Goal: Communication & Community: Ask a question

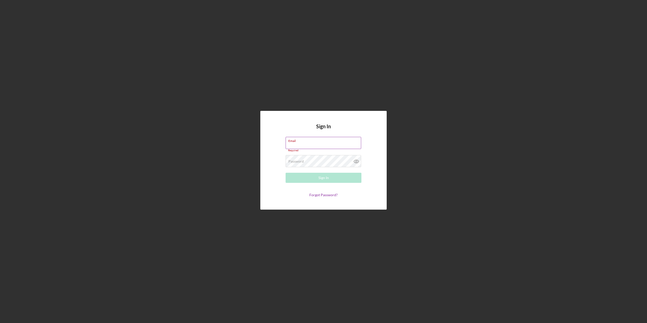
click at [296, 142] on label "Email" at bounding box center [324, 140] width 73 height 6
click at [296, 142] on input "Email" at bounding box center [324, 143] width 76 height 12
click at [304, 143] on input "Email" at bounding box center [324, 143] width 76 height 12
type input "[EMAIL_ADDRESS][DOMAIN_NAME]"
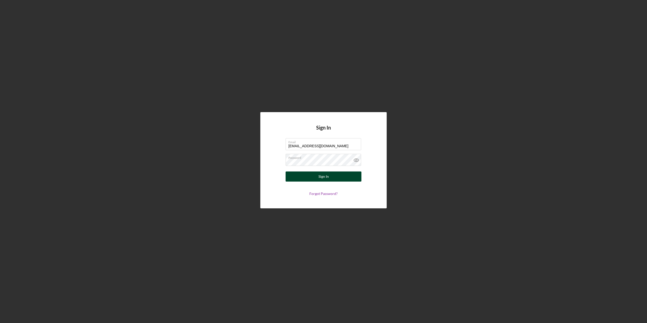
click at [313, 174] on button "Sign In" at bounding box center [324, 177] width 76 height 10
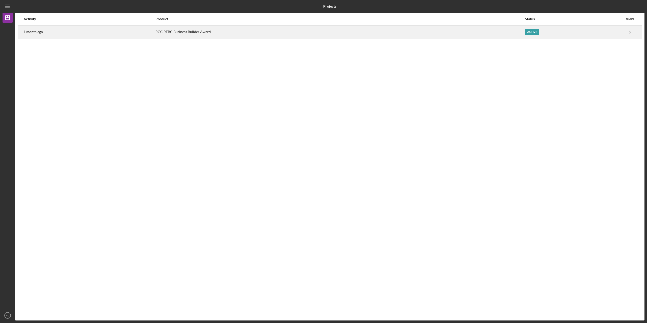
click at [204, 32] on div "RGC RFBC Business Builder Award" at bounding box center [339, 32] width 369 height 13
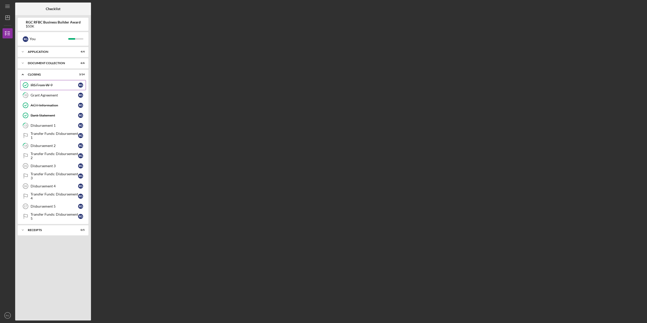
click at [38, 82] on link "IRS From W-9 IRS From W-9 R G" at bounding box center [53, 85] width 66 height 10
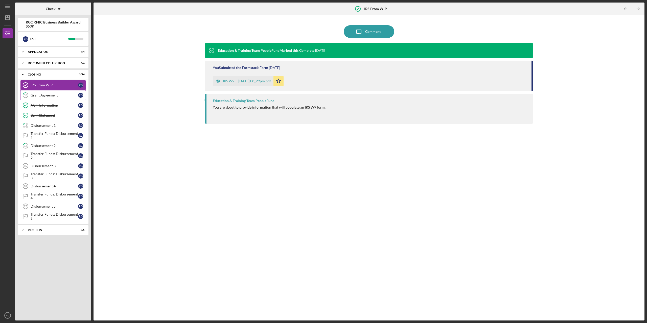
click at [43, 97] on div "Grant Agreement" at bounding box center [55, 95] width 48 height 4
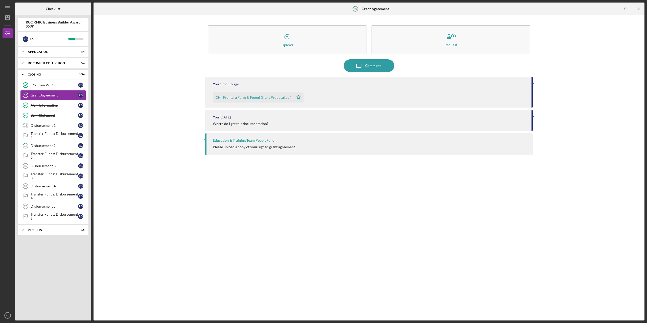
click at [273, 97] on div "Frontera Farm & Foood Grant Proposal.pdf" at bounding box center [257, 98] width 68 height 4
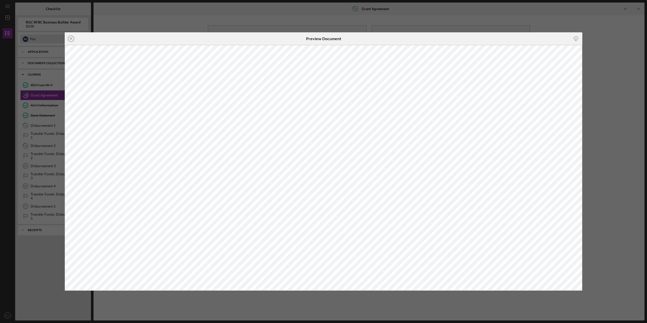
click at [72, 39] on line at bounding box center [71, 38] width 3 height 3
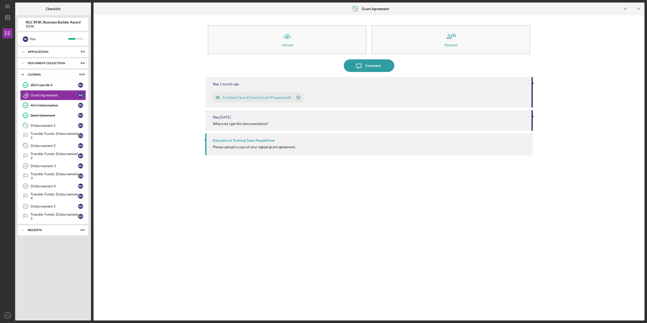
drag, startPoint x: 262, startPoint y: 98, endPoint x: 201, endPoint y: 101, distance: 60.5
click at [201, 101] on div "Icon/Upload Upload Request Icon/Message Comment You [DATE] Frontera Farm & Fooo…" at bounding box center [369, 168] width 546 height 300
click at [42, 108] on link "ACH Information ACH Information R G" at bounding box center [53, 105] width 66 height 10
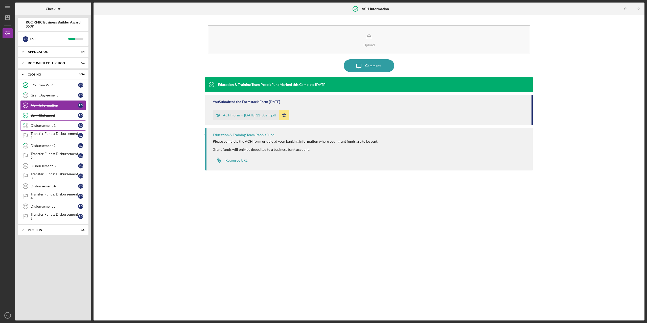
click at [33, 126] on div "Disbursement 1" at bounding box center [55, 126] width 48 height 4
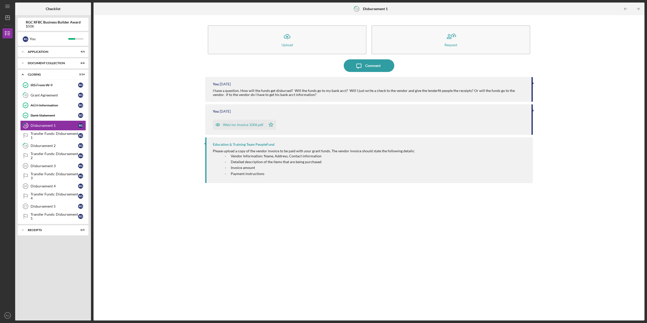
click at [245, 126] on div "Weiz inc Invoice 1006.pdf" at bounding box center [243, 125] width 40 height 4
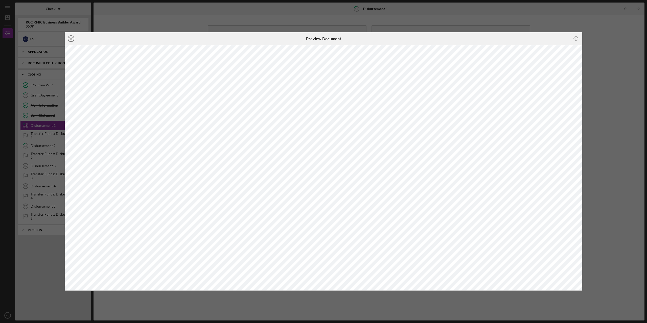
click at [70, 38] on icon "Icon/Close" at bounding box center [71, 38] width 13 height 13
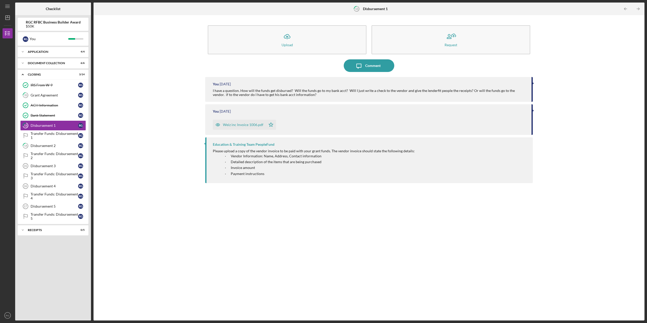
click at [271, 126] on icon "Icon/Star" at bounding box center [271, 125] width 10 height 10
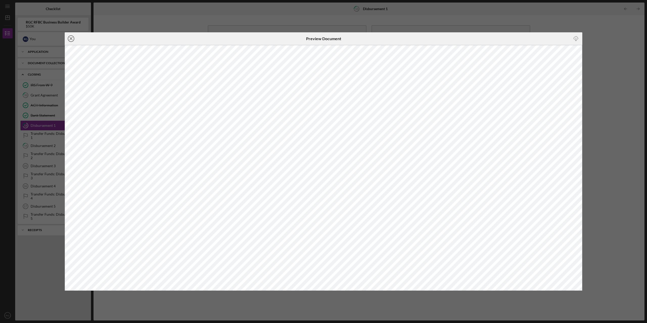
click at [68, 37] on icon "Icon/Close" at bounding box center [71, 38] width 13 height 13
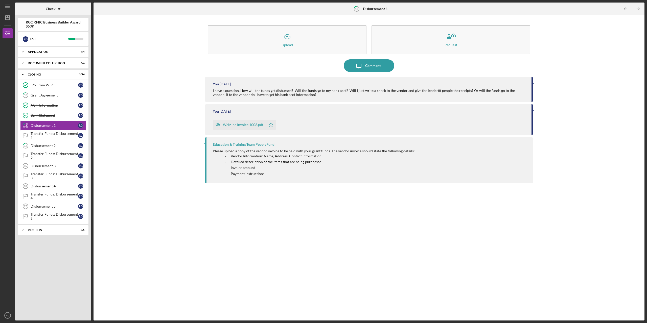
drag, startPoint x: 230, startPoint y: 125, endPoint x: 216, endPoint y: 126, distance: 14.4
click at [217, 137] on div "You [DATE] I have a question. How will the funds get disbursed? Will the funds …" at bounding box center [369, 195] width 328 height 236
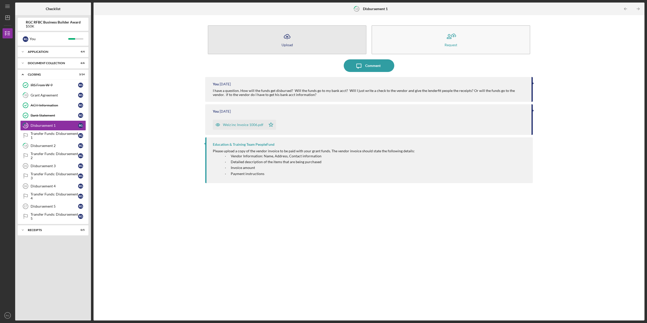
click at [277, 49] on button "Icon/Upload Upload" at bounding box center [287, 39] width 159 height 29
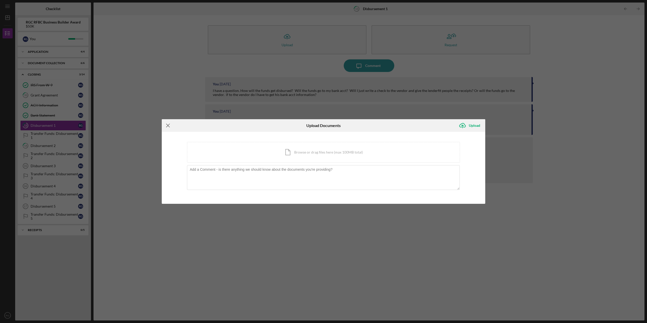
click at [165, 127] on icon "Icon/Menu Close" at bounding box center [168, 125] width 13 height 13
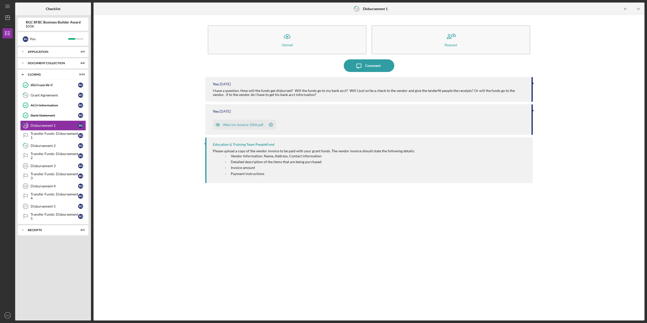
click at [531, 110] on div "You [DATE] Weiz inc Invoice 1006.pdf Icon/Star" at bounding box center [369, 119] width 328 height 31
click at [533, 110] on div at bounding box center [532, 110] width 1 height 3
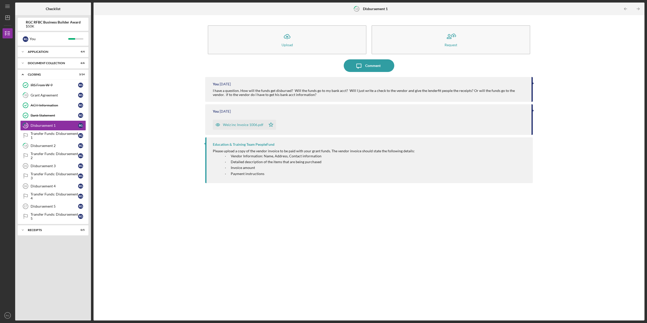
click at [533, 111] on div at bounding box center [532, 110] width 1 height 3
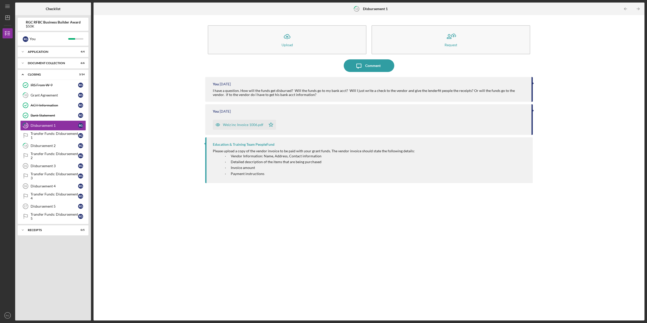
click at [533, 111] on div at bounding box center [532, 110] width 1 height 3
click at [52, 135] on div "Transfer Funds: Disbursement 1" at bounding box center [55, 136] width 48 height 8
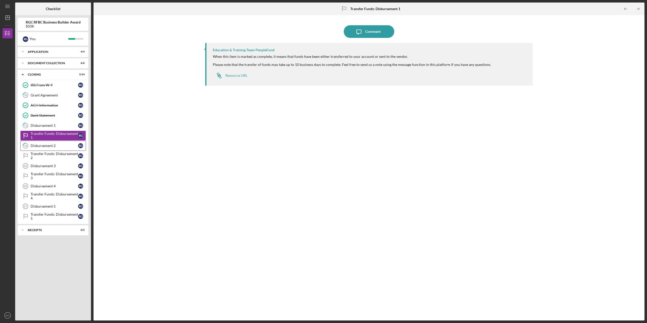
click at [50, 146] on div "Disbursement 2" at bounding box center [55, 146] width 48 height 4
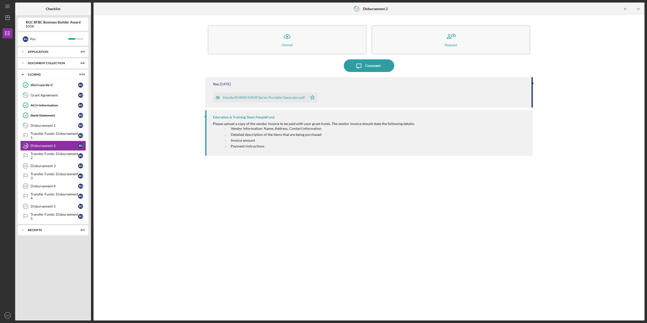
click at [256, 97] on div "Honda EG4000 DAVR Series Portable Generator.pdf" at bounding box center [264, 98] width 82 height 4
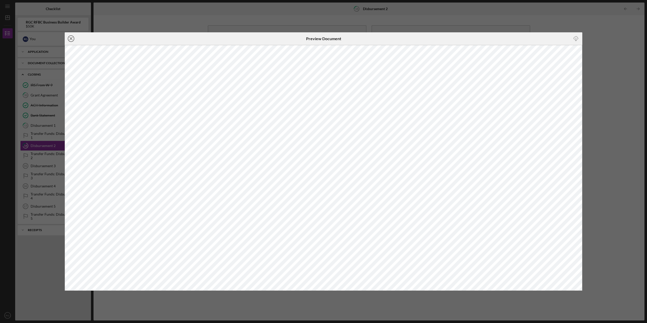
click at [72, 40] on icon "Icon/Close" at bounding box center [71, 38] width 13 height 13
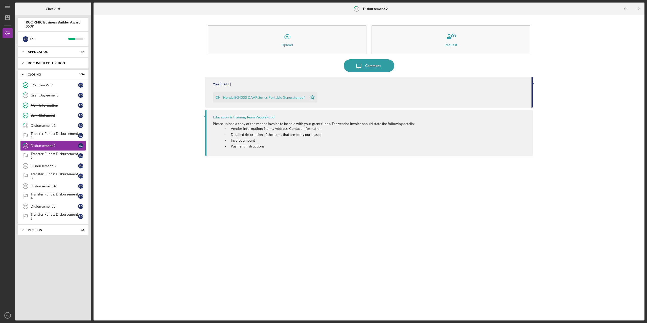
click at [21, 63] on icon "Icon/Expander" at bounding box center [23, 63] width 10 height 10
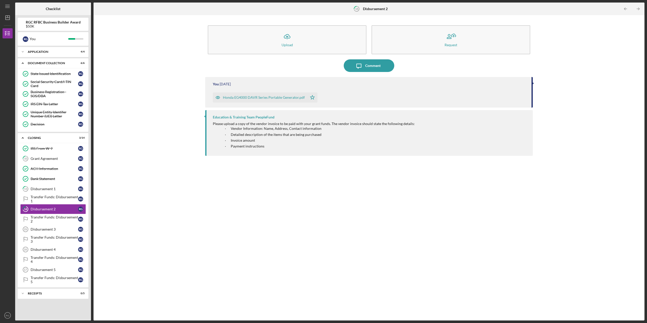
drag, startPoint x: 251, startPoint y: 95, endPoint x: 238, endPoint y: 98, distance: 13.2
click at [238, 98] on div "Honda EG4000 DAVR Series Portable Generator.pdf" at bounding box center [264, 98] width 82 height 4
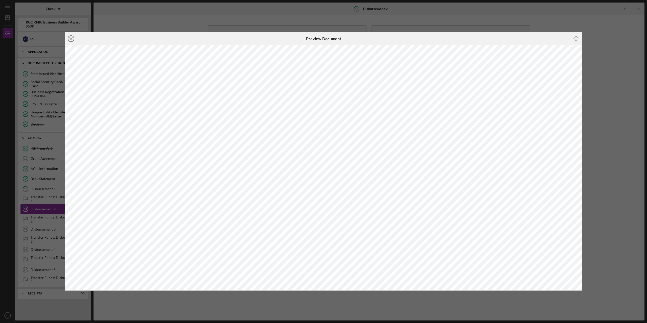
click at [71, 40] on icon "Icon/Close" at bounding box center [71, 38] width 13 height 13
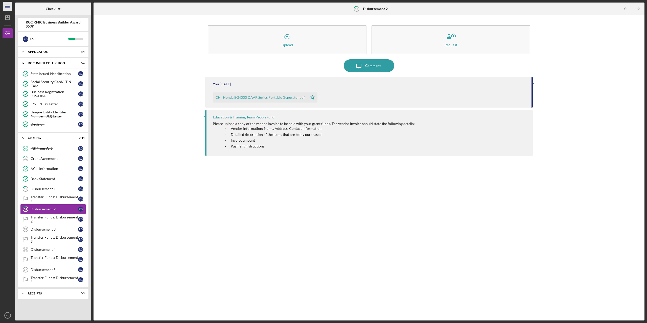
click at [7, 8] on line "button" at bounding box center [7, 8] width 4 height 0
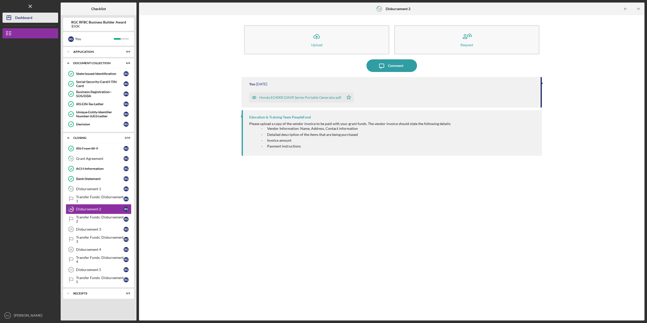
click at [11, 16] on polygon "button" at bounding box center [9, 18] width 4 height 4
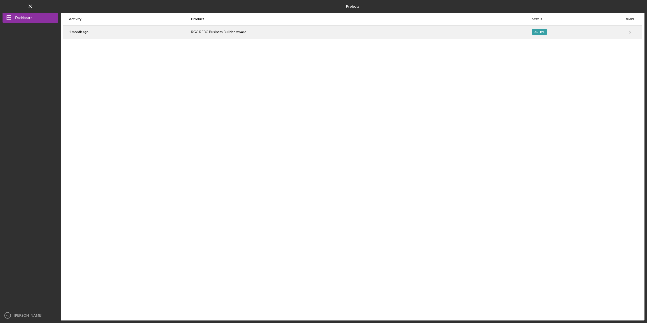
click at [295, 30] on div "RGC RFBC Business Builder Award" at bounding box center [361, 32] width 341 height 13
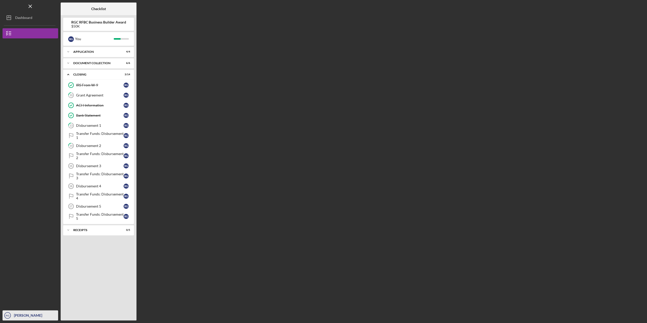
click at [90, 133] on div "Transfer Funds: Disbursement 1" at bounding box center [100, 136] width 48 height 8
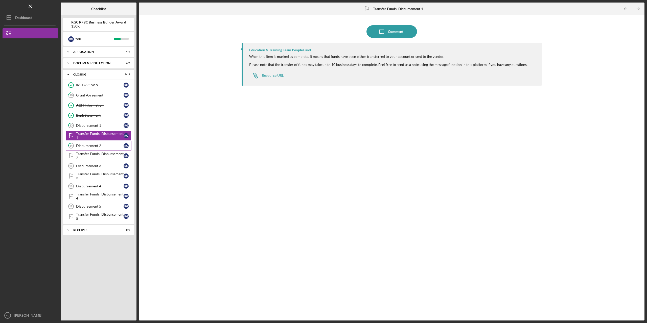
click at [93, 148] on div "Disbursement 2" at bounding box center [100, 146] width 48 height 4
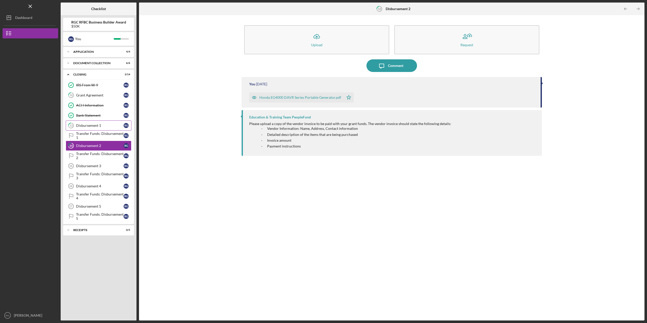
click at [89, 127] on div "Disbursement 1" at bounding box center [100, 126] width 48 height 4
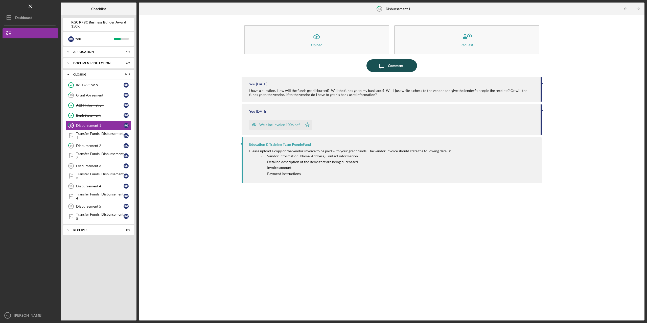
click at [391, 67] on div "Comment" at bounding box center [395, 65] width 15 height 13
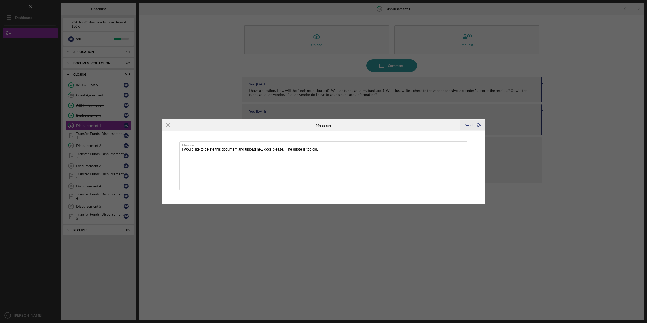
type textarea "I would like to delete this document and upload new docs please. The quote is t…"
click at [471, 125] on div "Send" at bounding box center [469, 125] width 8 height 10
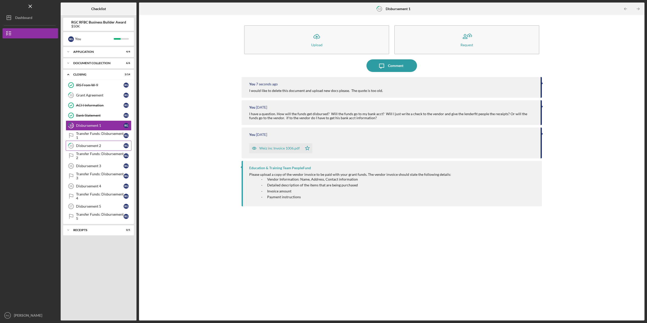
click at [92, 147] on div "Disbursement 2" at bounding box center [100, 146] width 48 height 4
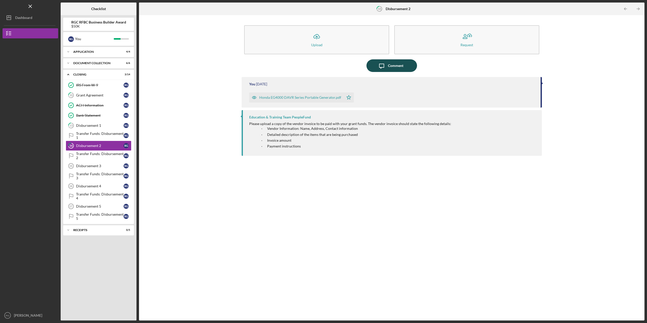
click at [398, 66] on div "Comment" at bounding box center [395, 65] width 15 height 13
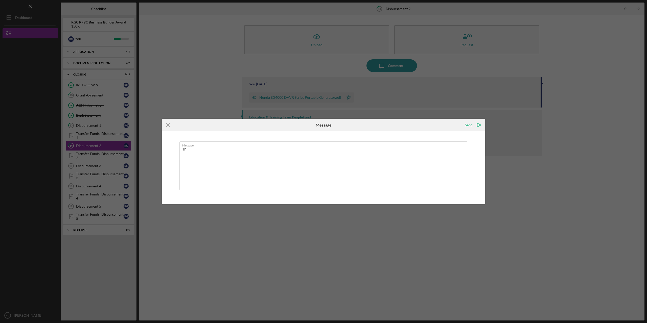
type textarea "T"
type textarea "Can we delete these docs please I need to upload new quotes"
click at [469, 124] on div "Send" at bounding box center [469, 125] width 8 height 10
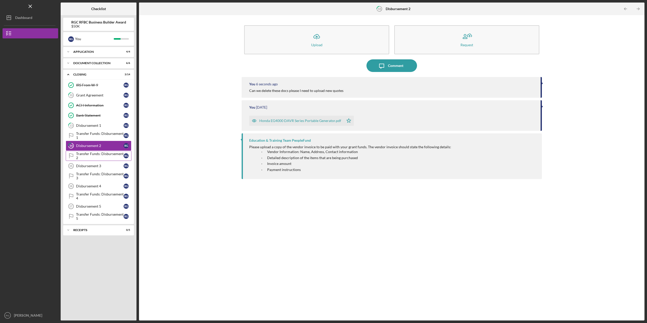
click at [97, 154] on div "Transfer Funds: Disbursement 2" at bounding box center [100, 156] width 48 height 8
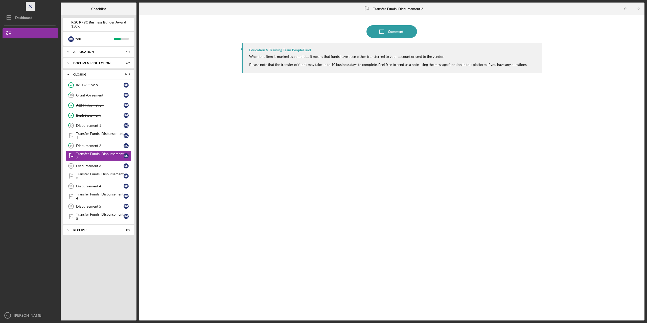
click at [31, 6] on line "button" at bounding box center [30, 6] width 3 height 3
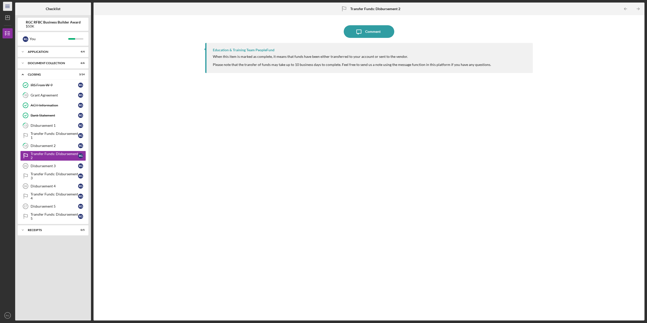
click at [6, 5] on icon "Icon/Menu" at bounding box center [7, 6] width 11 height 11
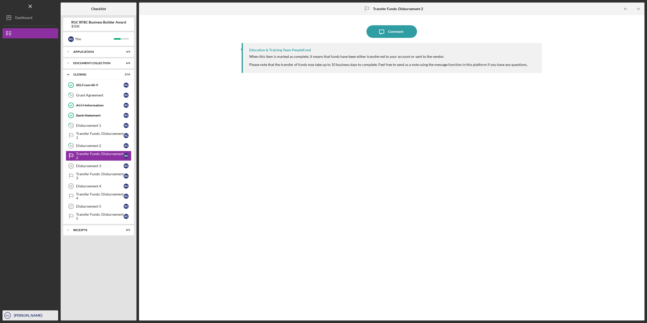
click at [29, 303] on link "Logout" at bounding box center [31, 303] width 56 height 10
